Goal: Find specific page/section: Find specific page/section

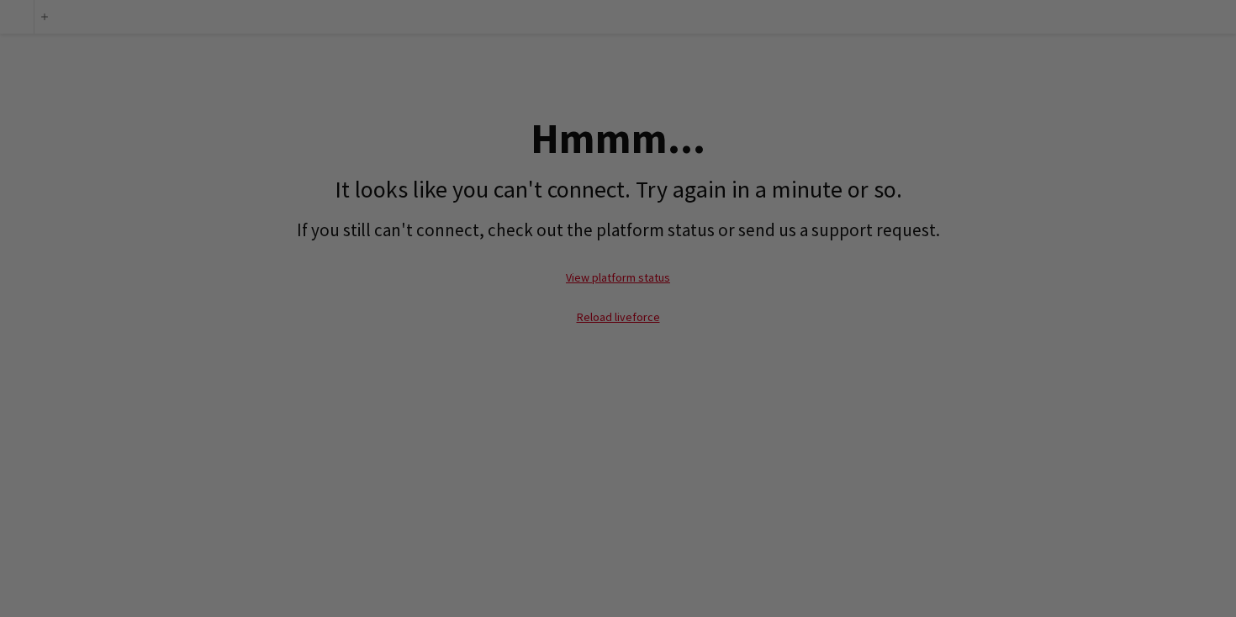
click at [952, 204] on div at bounding box center [624, 311] width 1249 height 623
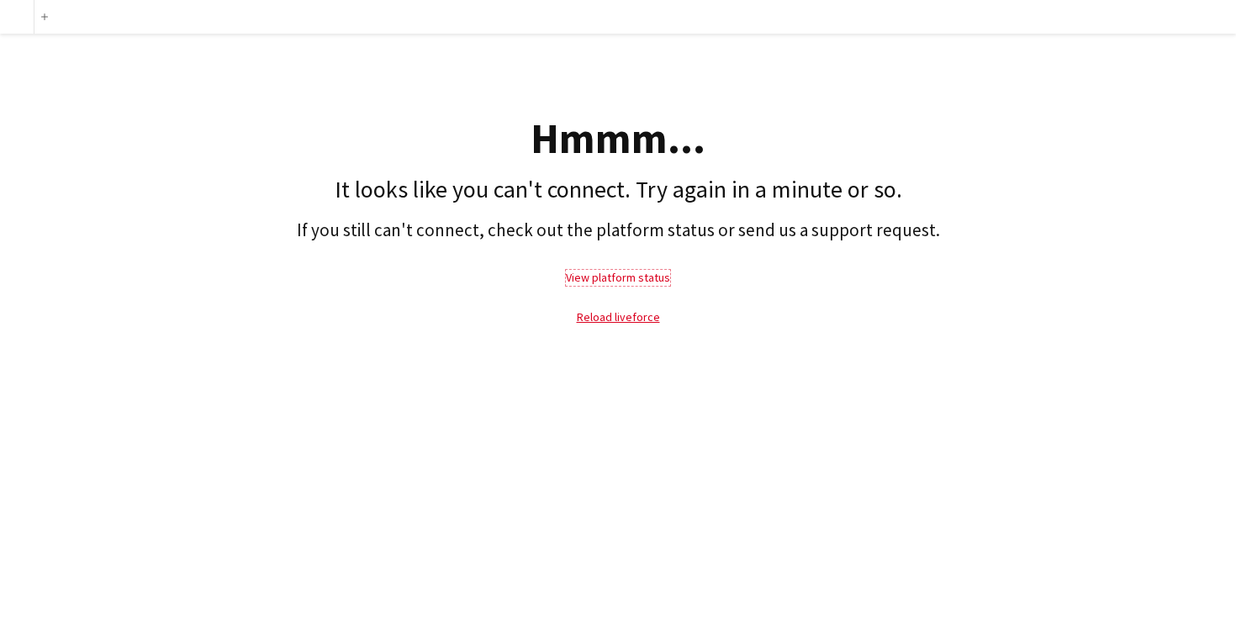
click at [638, 274] on link "View platform status" at bounding box center [618, 277] width 104 height 15
click at [624, 323] on link "Reload liveforce" at bounding box center [618, 316] width 83 height 15
click at [624, 320] on link "Reload liveforce" at bounding box center [618, 316] width 83 height 15
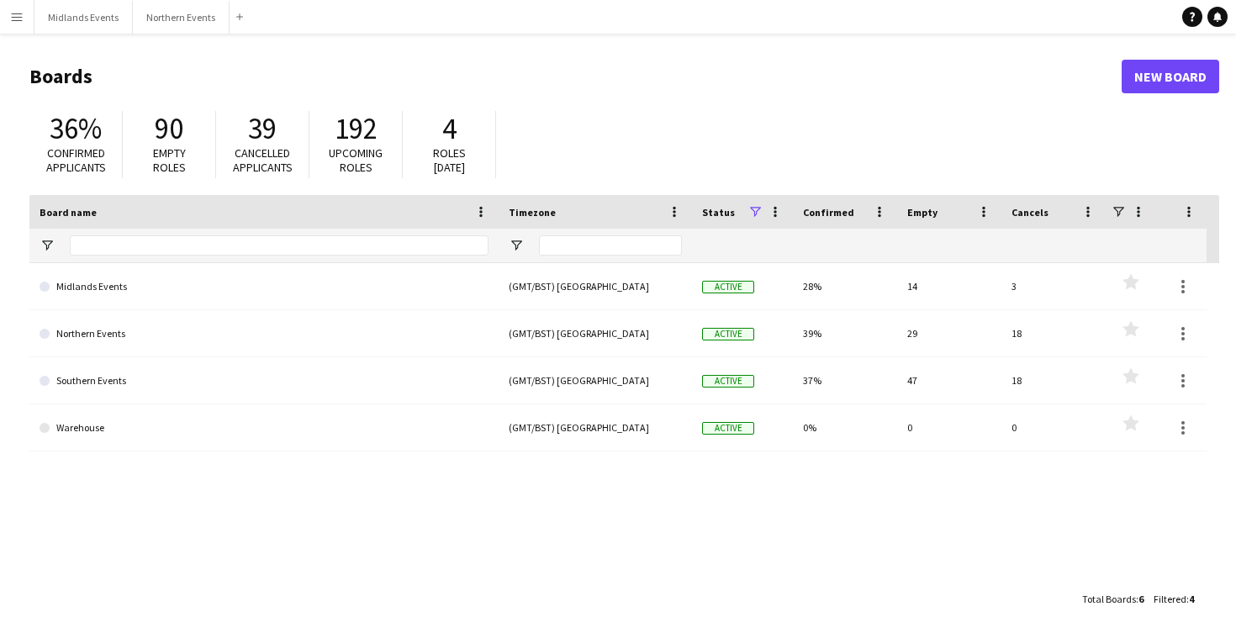
click at [16, 20] on app-icon "Menu" at bounding box center [16, 16] width 13 height 13
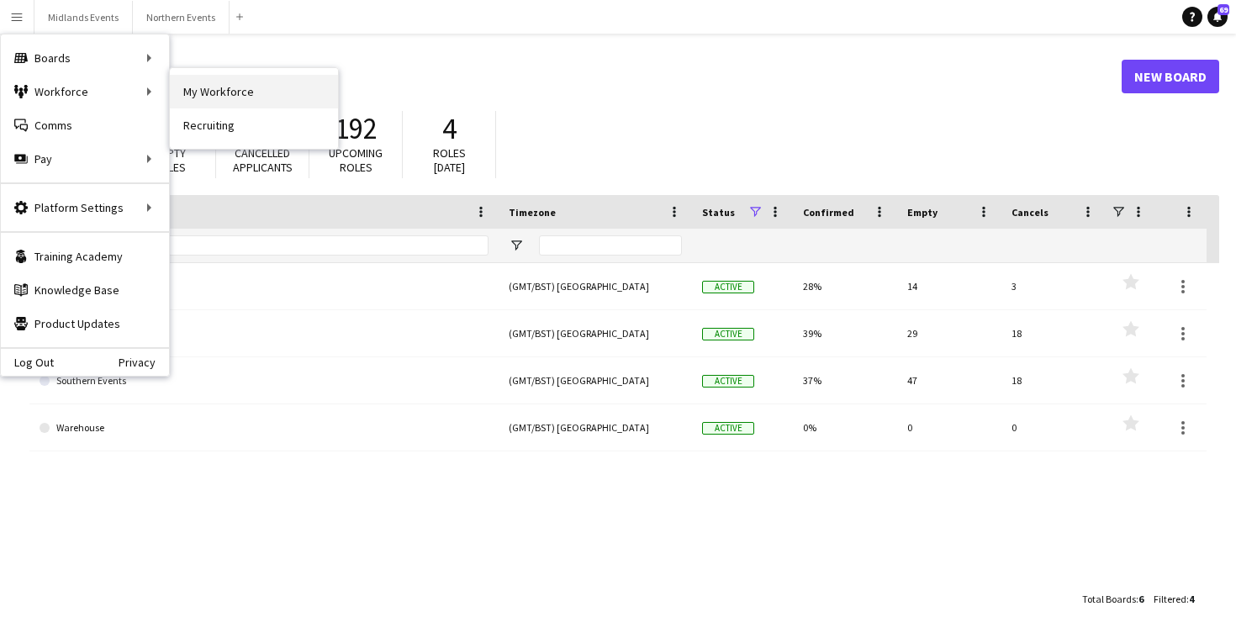
click at [198, 95] on link "My Workforce" at bounding box center [254, 92] width 168 height 34
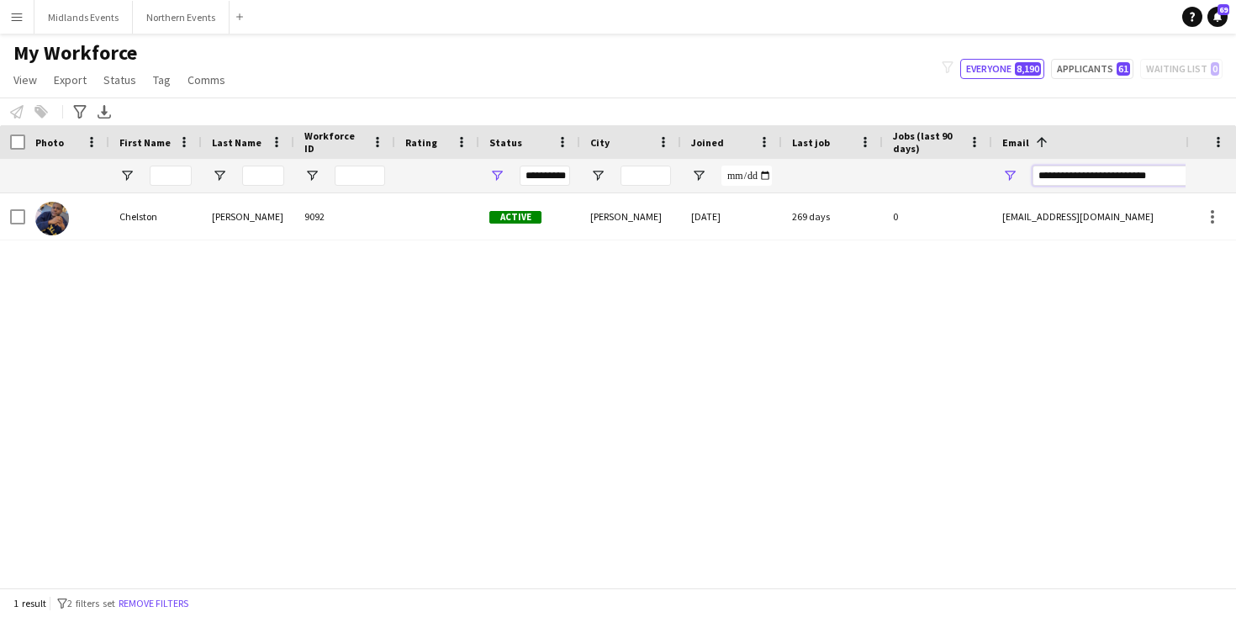
click at [1086, 175] on input "**********" at bounding box center [1176, 176] width 286 height 20
paste input "Email Filter Input"
type input "**********"
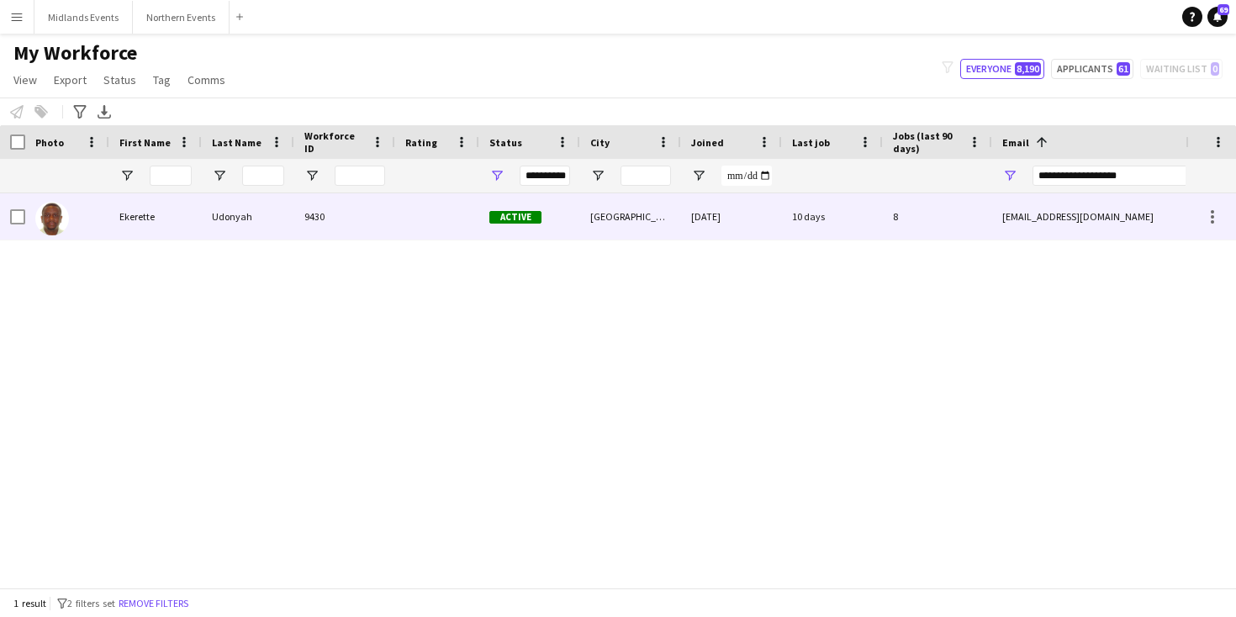
click at [725, 229] on div "[DATE]" at bounding box center [731, 216] width 101 height 46
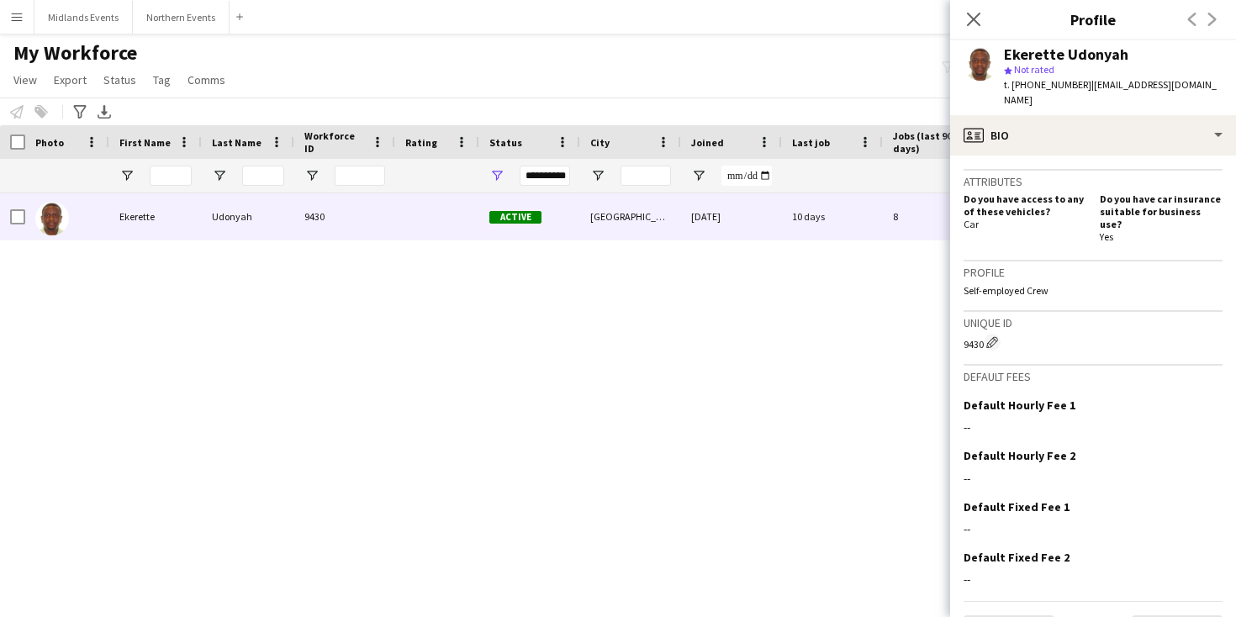
scroll to position [605, 0]
